Goal: Information Seeking & Learning: Learn about a topic

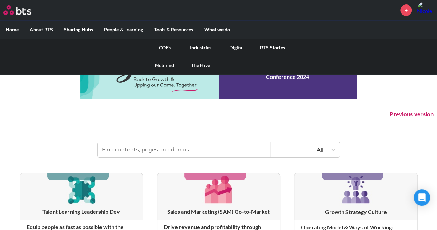
click at [165, 46] on link "COEs" at bounding box center [165, 48] width 36 height 18
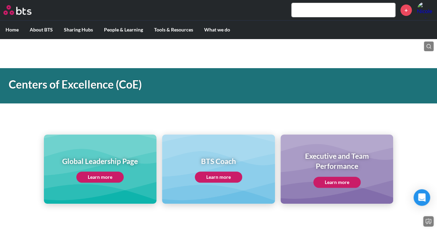
click at [104, 174] on link "Learn more" at bounding box center [99, 176] width 47 height 11
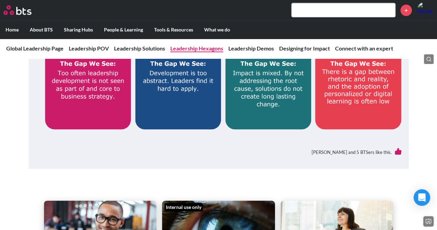
click at [207, 46] on link "Leadership Hexagons" at bounding box center [196, 48] width 53 height 7
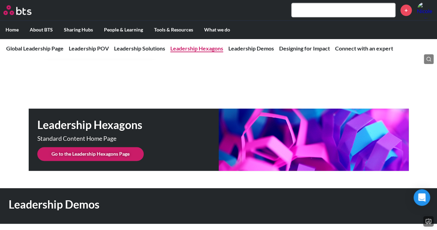
scroll to position [1737, 0]
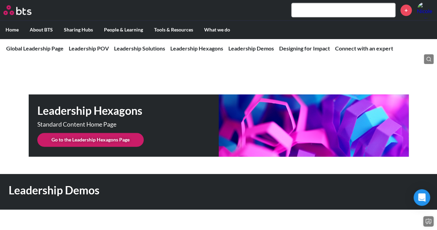
click at [98, 133] on link "Go to the Leadership Hexagons Page" at bounding box center [90, 140] width 106 height 14
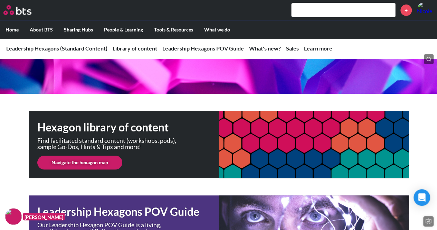
scroll to position [69, 0]
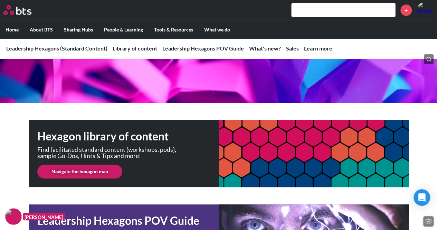
click at [87, 176] on link "Navigate the hexagon map" at bounding box center [79, 171] width 85 height 14
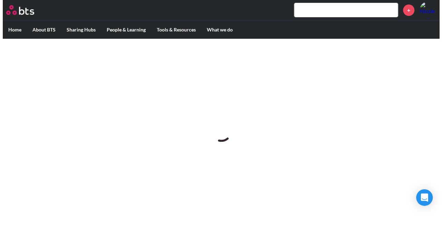
scroll to position [0, 0]
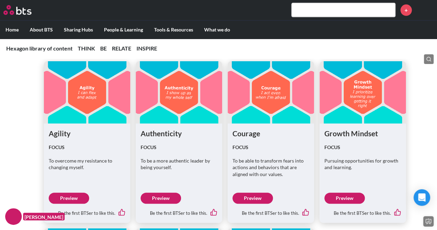
scroll to position [1174, 0]
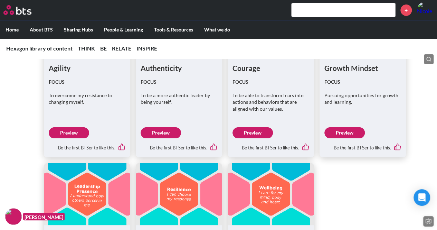
click at [354, 128] on link "Preview" at bounding box center [344, 132] width 40 height 11
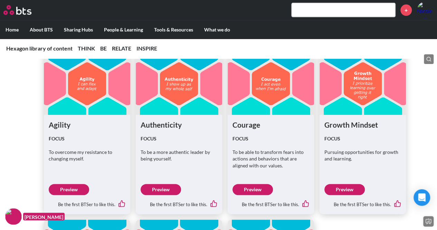
scroll to position [1105, 0]
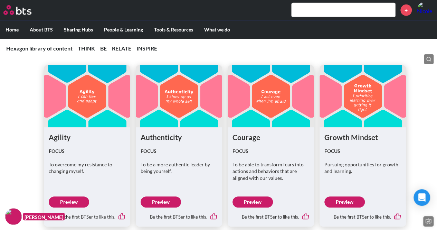
click at [260, 197] on link "Preview" at bounding box center [252, 201] width 40 height 11
